Goal: Task Accomplishment & Management: Manage account settings

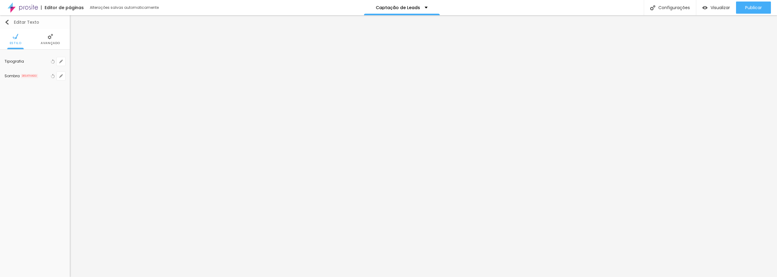
click at [7, 19] on button "Editar Texto" at bounding box center [35, 22] width 70 height 14
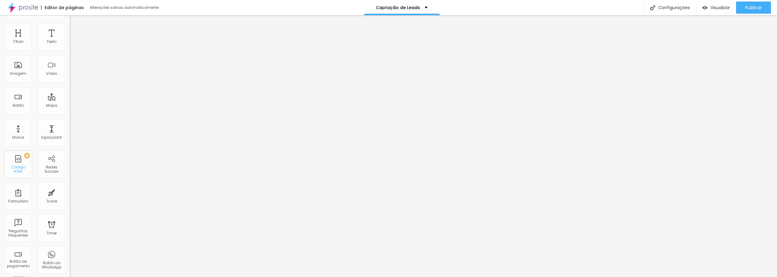
scroll to position [133, 0]
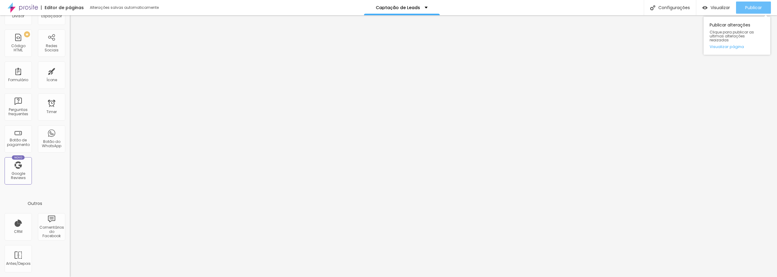
click at [753, 8] on span "Publicar" at bounding box center [753, 7] width 17 height 5
click at [717, 8] on span "Visualizar" at bounding box center [720, 7] width 19 height 5
drag, startPoint x: 769, startPoint y: 3, endPoint x: 767, endPoint y: 6, distance: 4.1
click at [769, 3] on button "Publicar" at bounding box center [753, 8] width 35 height 12
click at [731, 45] on link "Visualizar página" at bounding box center [737, 47] width 55 height 4
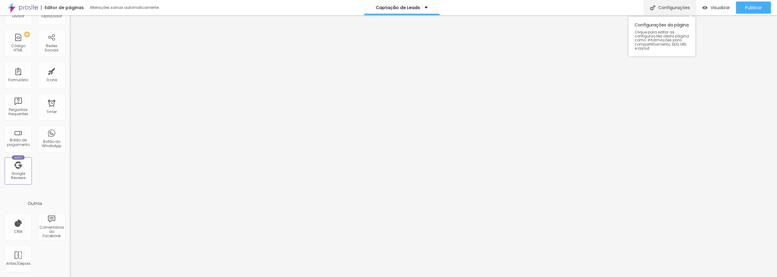
click at [677, 10] on div "Configurações" at bounding box center [670, 7] width 52 height 15
drag, startPoint x: 390, startPoint y: 98, endPoint x: 335, endPoint y: 95, distance: 55.6
type input "/leads"
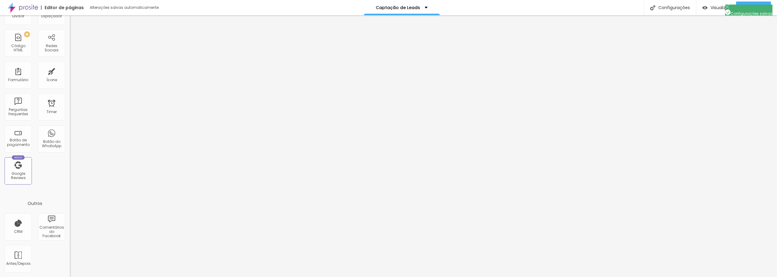
drag, startPoint x: 354, startPoint y: 100, endPoint x: 328, endPoint y: 98, distance: 25.3
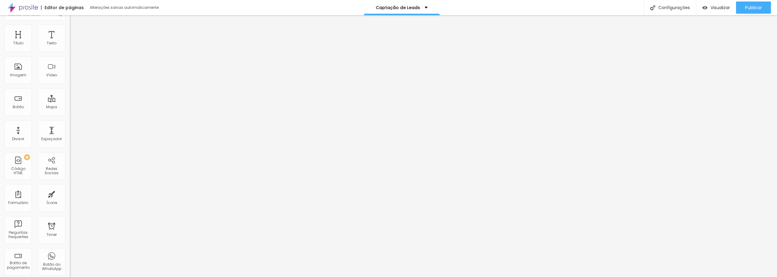
scroll to position [0, 0]
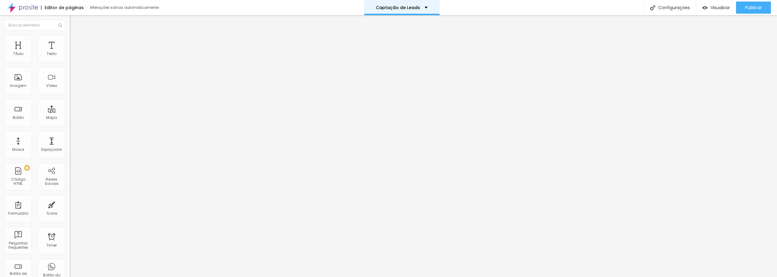
click at [408, 7] on p "Captação de Leads" at bounding box center [398, 7] width 44 height 4
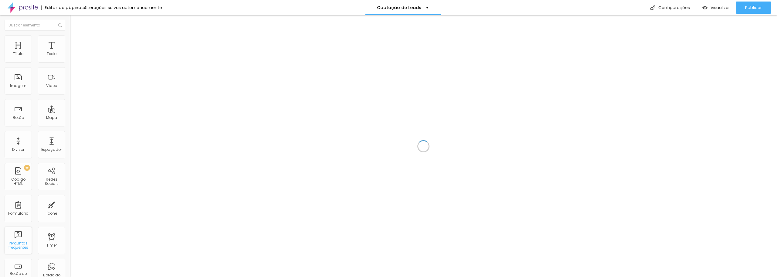
scroll to position [133, 0]
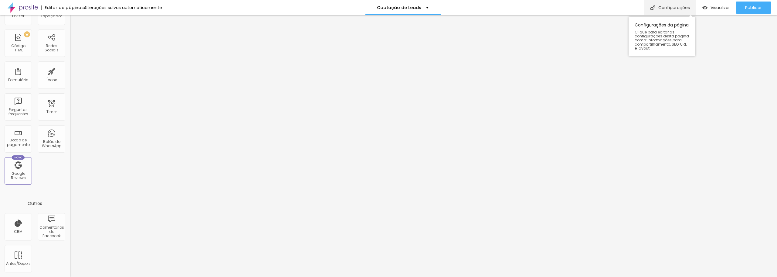
click at [677, 11] on div "Configurações" at bounding box center [670, 7] width 52 height 15
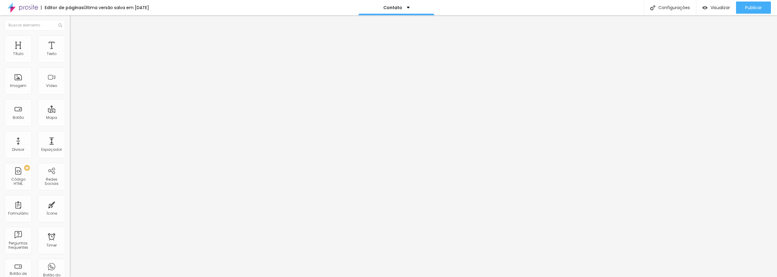
scroll to position [0, 267]
drag, startPoint x: 46, startPoint y: 126, endPoint x: 65, endPoint y: 126, distance: 18.8
click at [70, 126] on div "Texto Solicitar orçamento Alinhamento Tamanho Normal Pequeno Normal Grande Link…" at bounding box center [105, 91] width 70 height 88
click at [70, 19] on button "Editar Botão" at bounding box center [105, 22] width 70 height 14
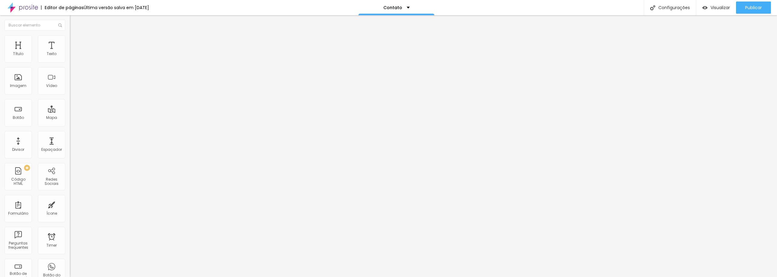
click at [74, 23] on img "button" at bounding box center [76, 22] width 5 height 5
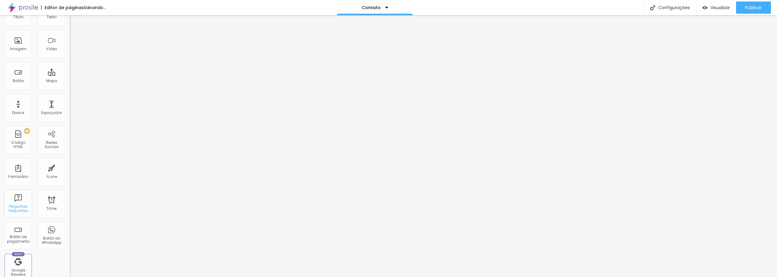
scroll to position [133, 0]
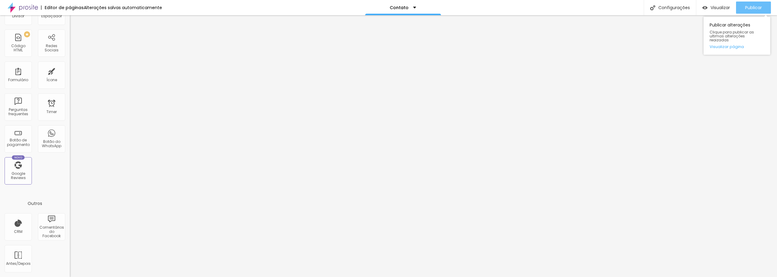
click at [754, 9] on span "Publicar" at bounding box center [753, 7] width 17 height 5
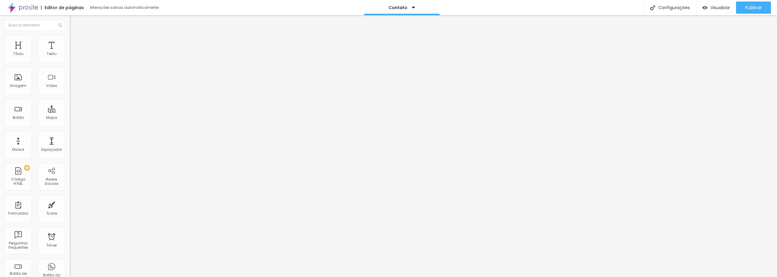
scroll to position [133, 0]
